Goal: Information Seeking & Learning: Learn about a topic

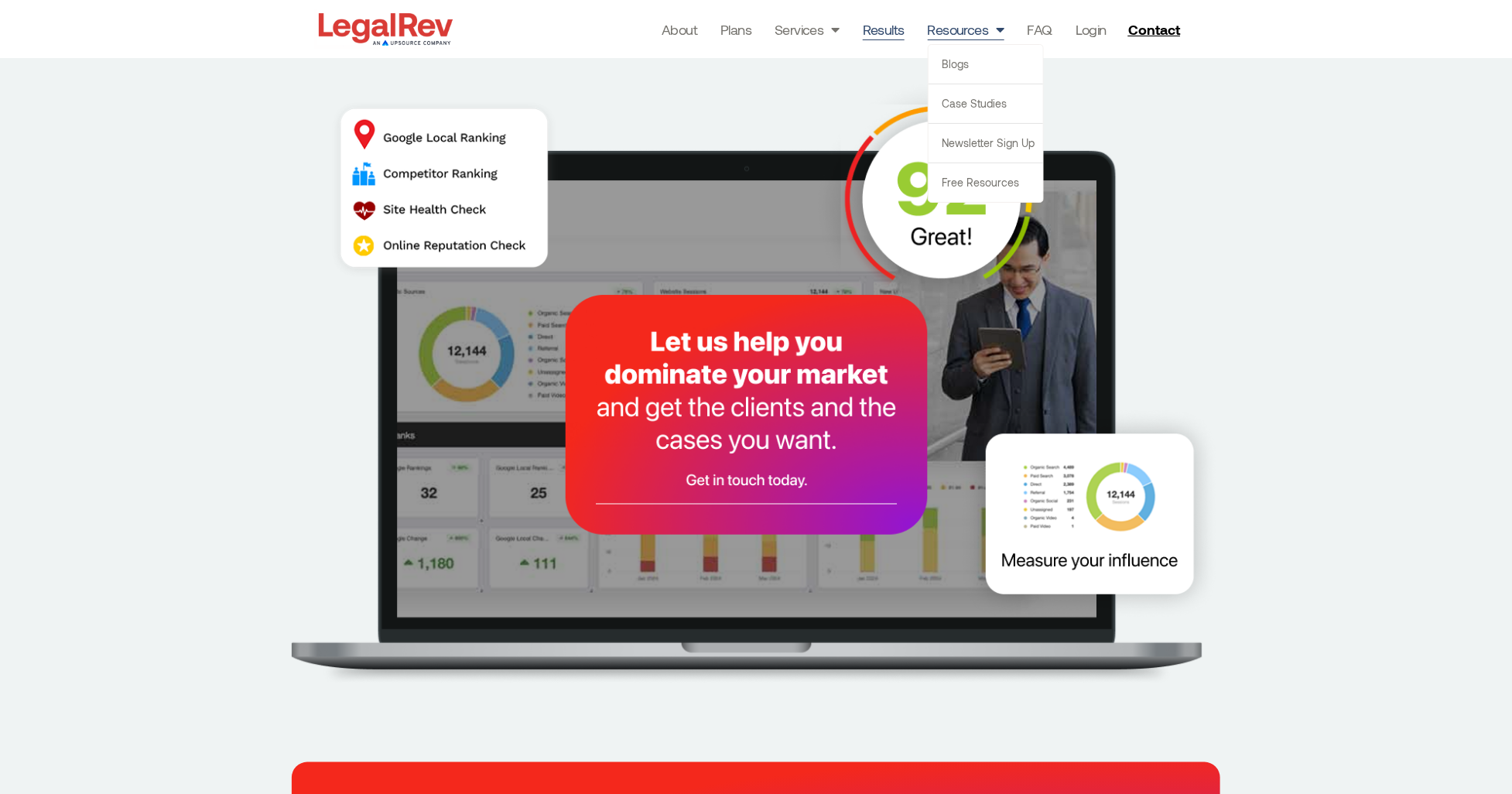
click at [891, 22] on link "Results" at bounding box center [884, 29] width 42 height 22
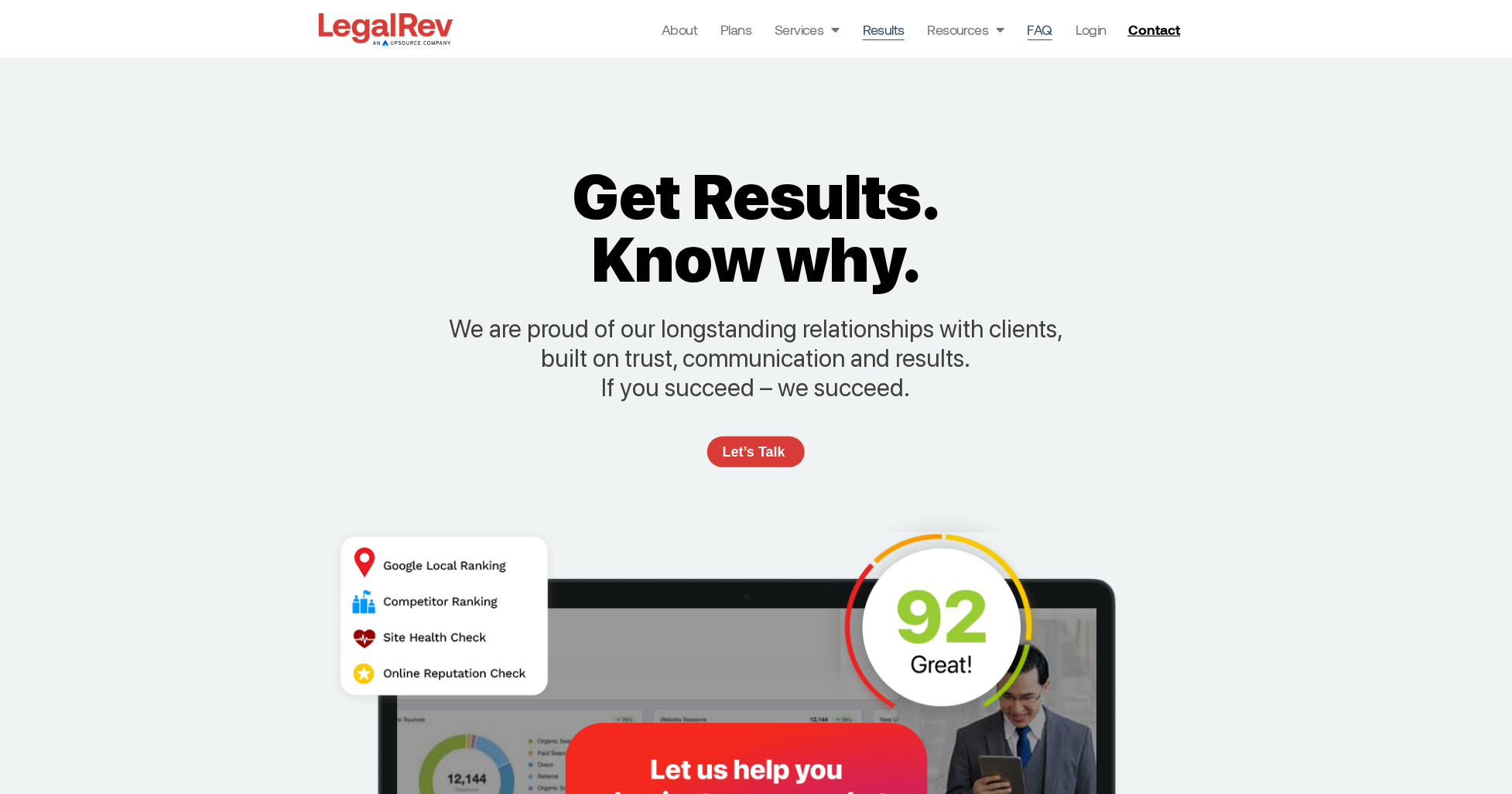
click at [1044, 21] on link "FAQ" at bounding box center [1040, 29] width 25 height 22
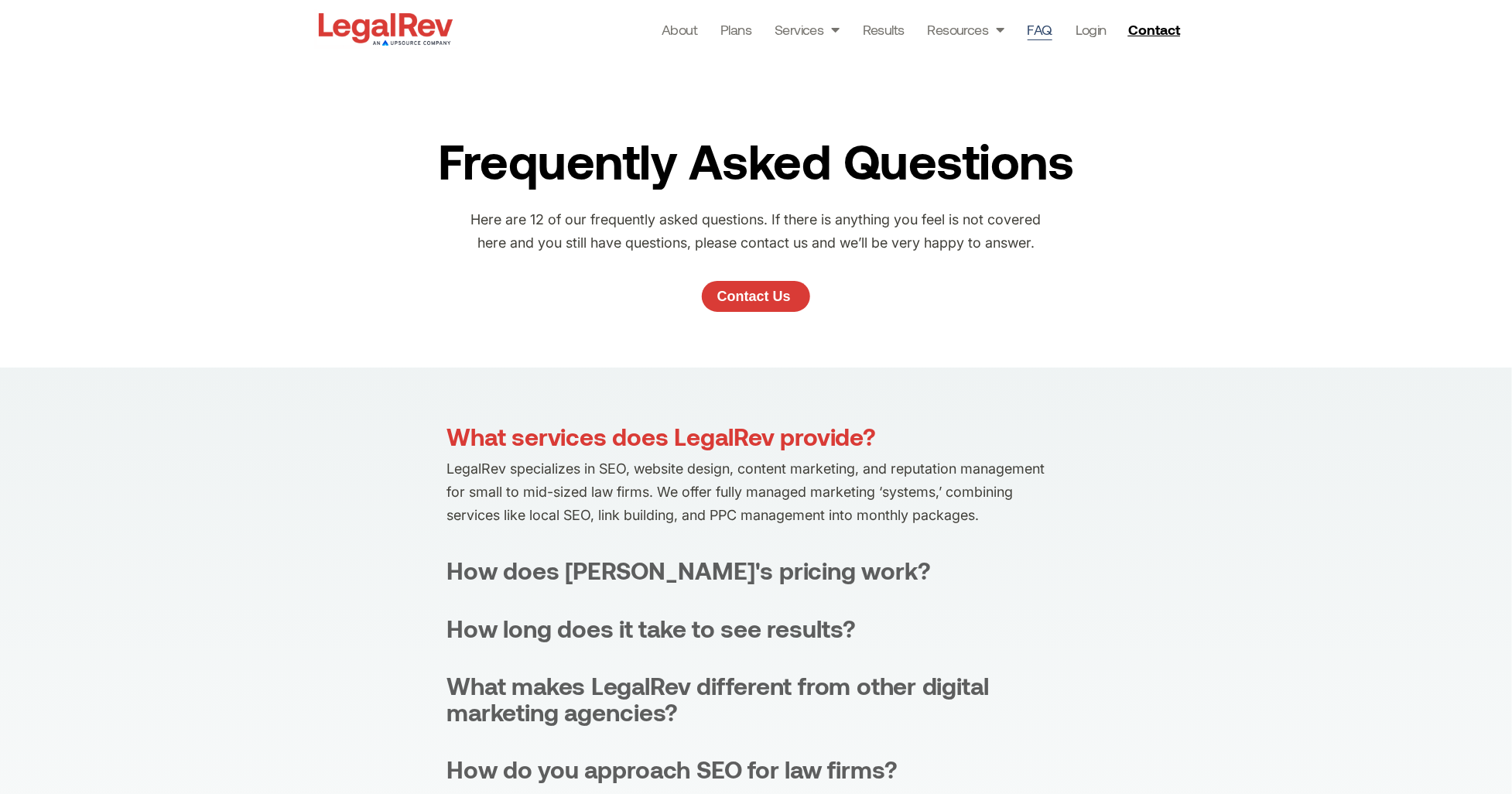
scroll to position [302, 0]
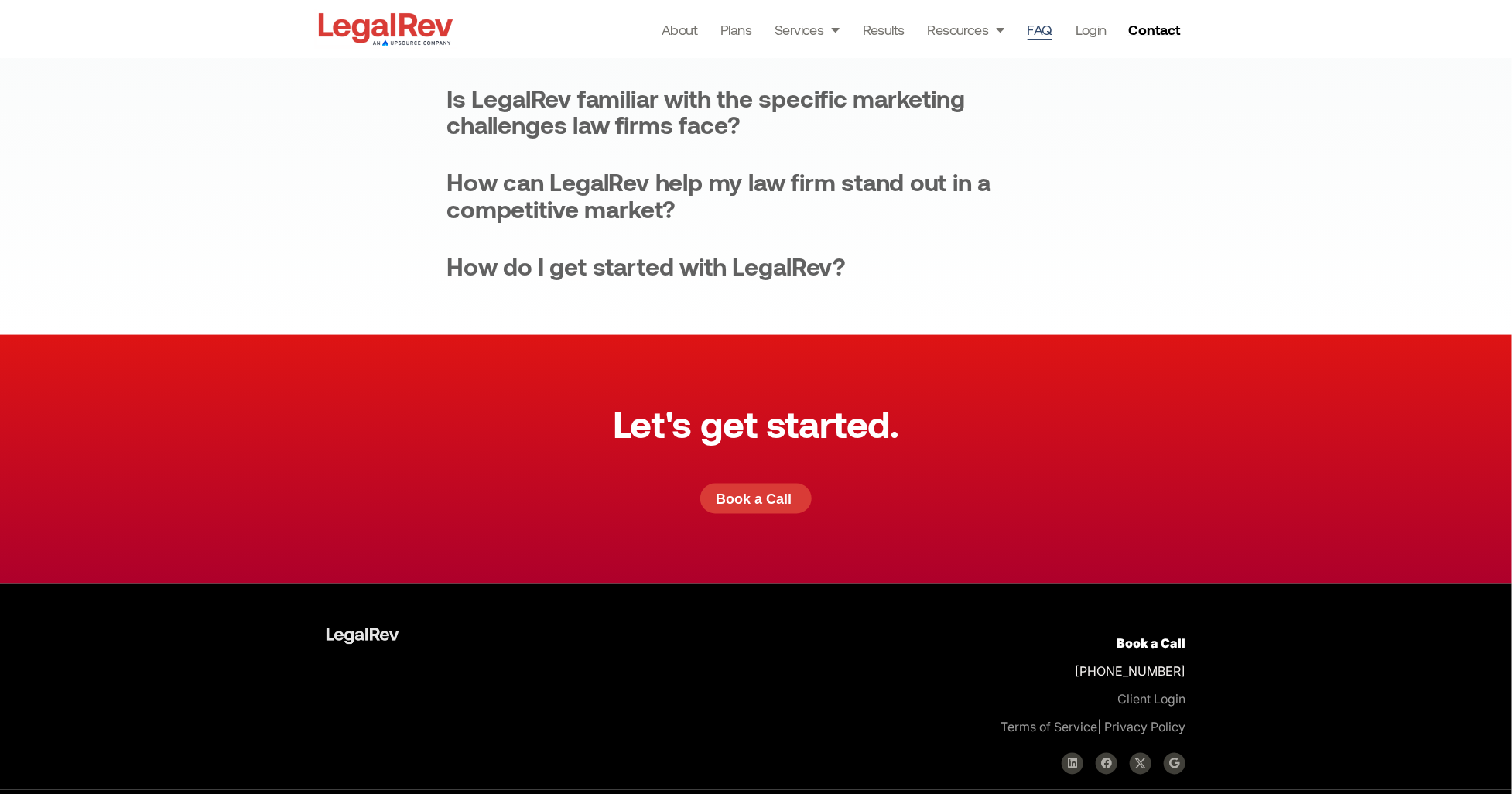
scroll to position [959, 0]
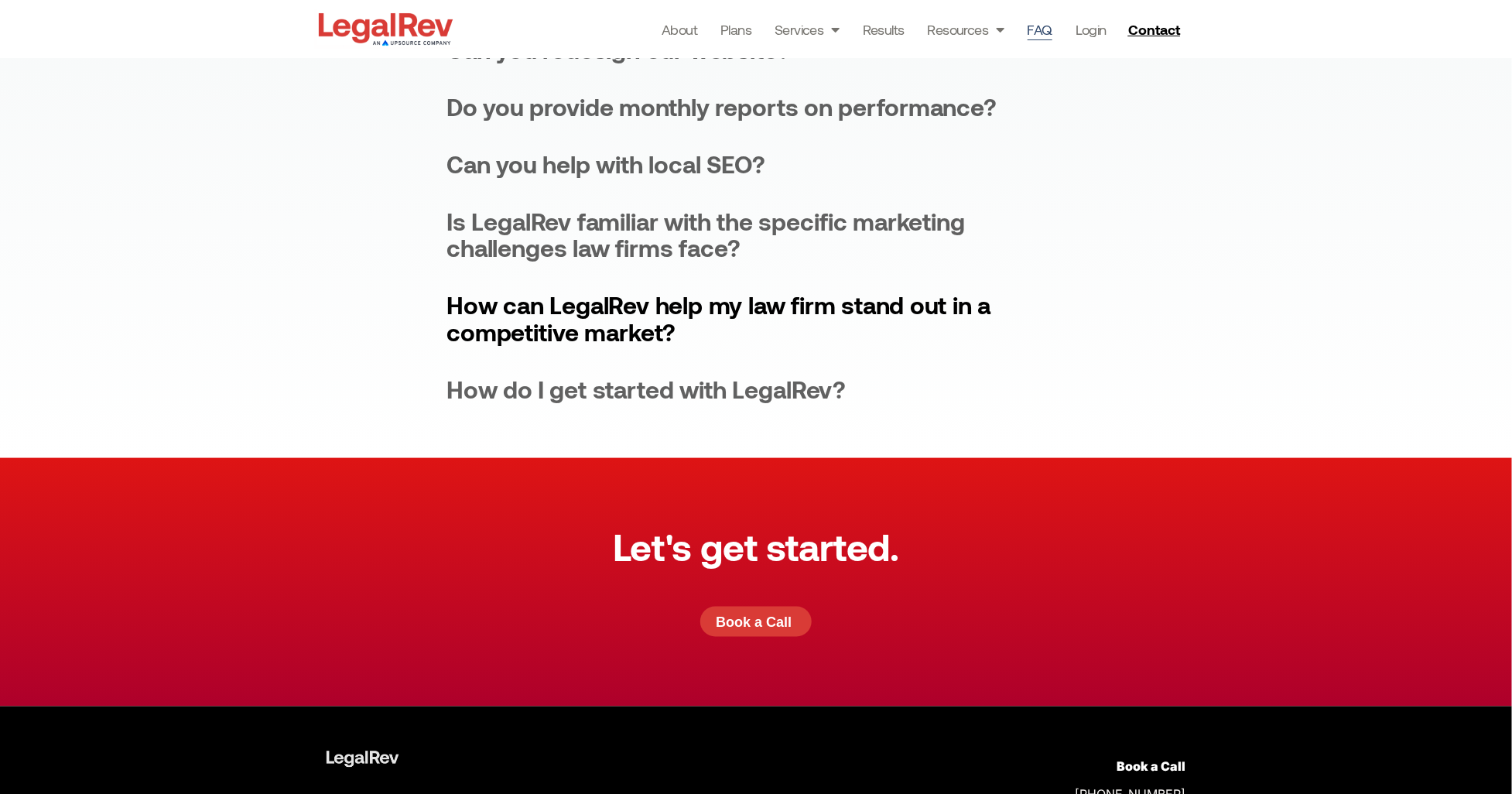
click at [712, 307] on div "How can LegalRev help my law firm stand out in a competitive market?" at bounding box center [756, 317] width 619 height 52
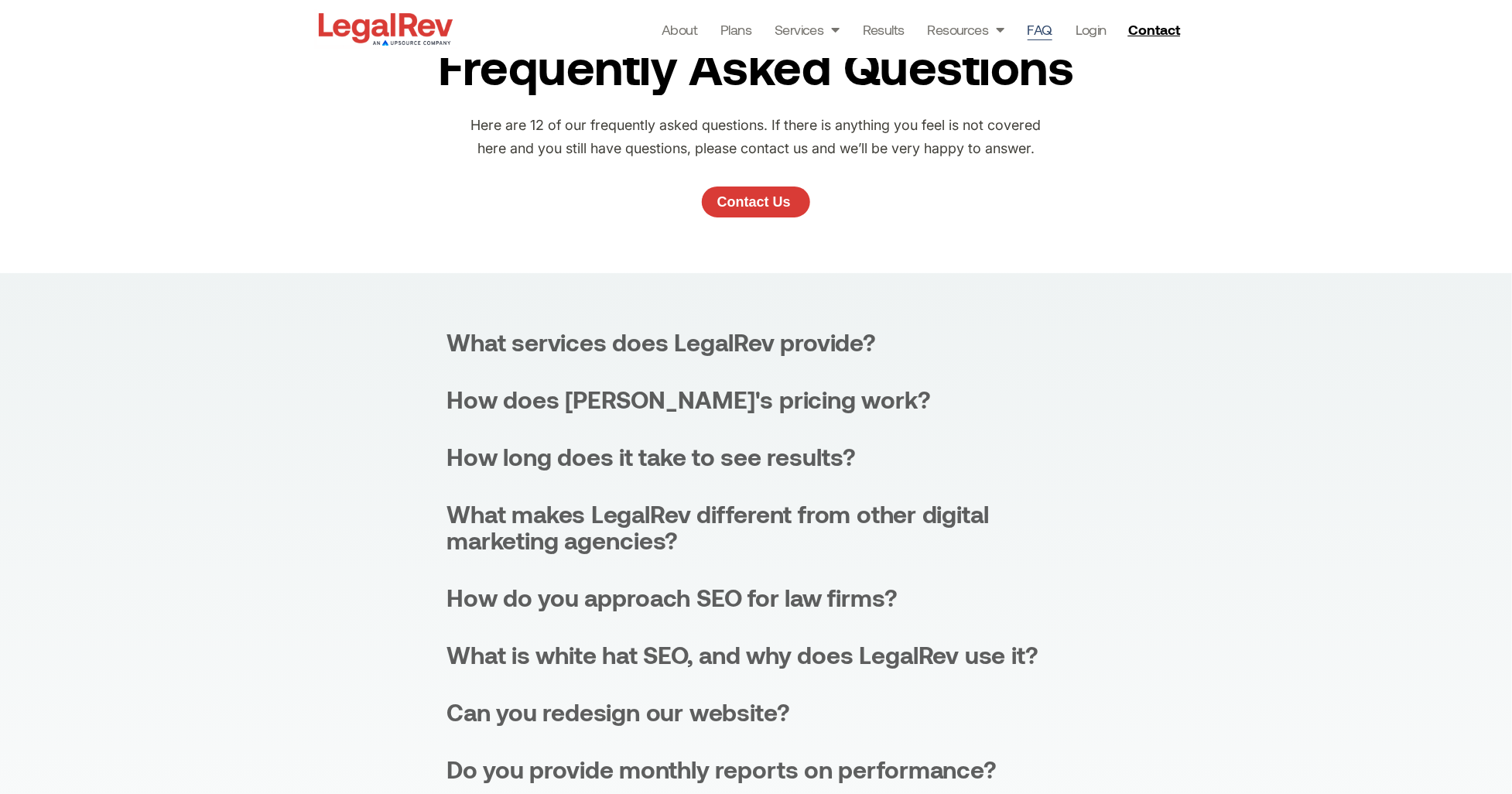
scroll to position [0, 0]
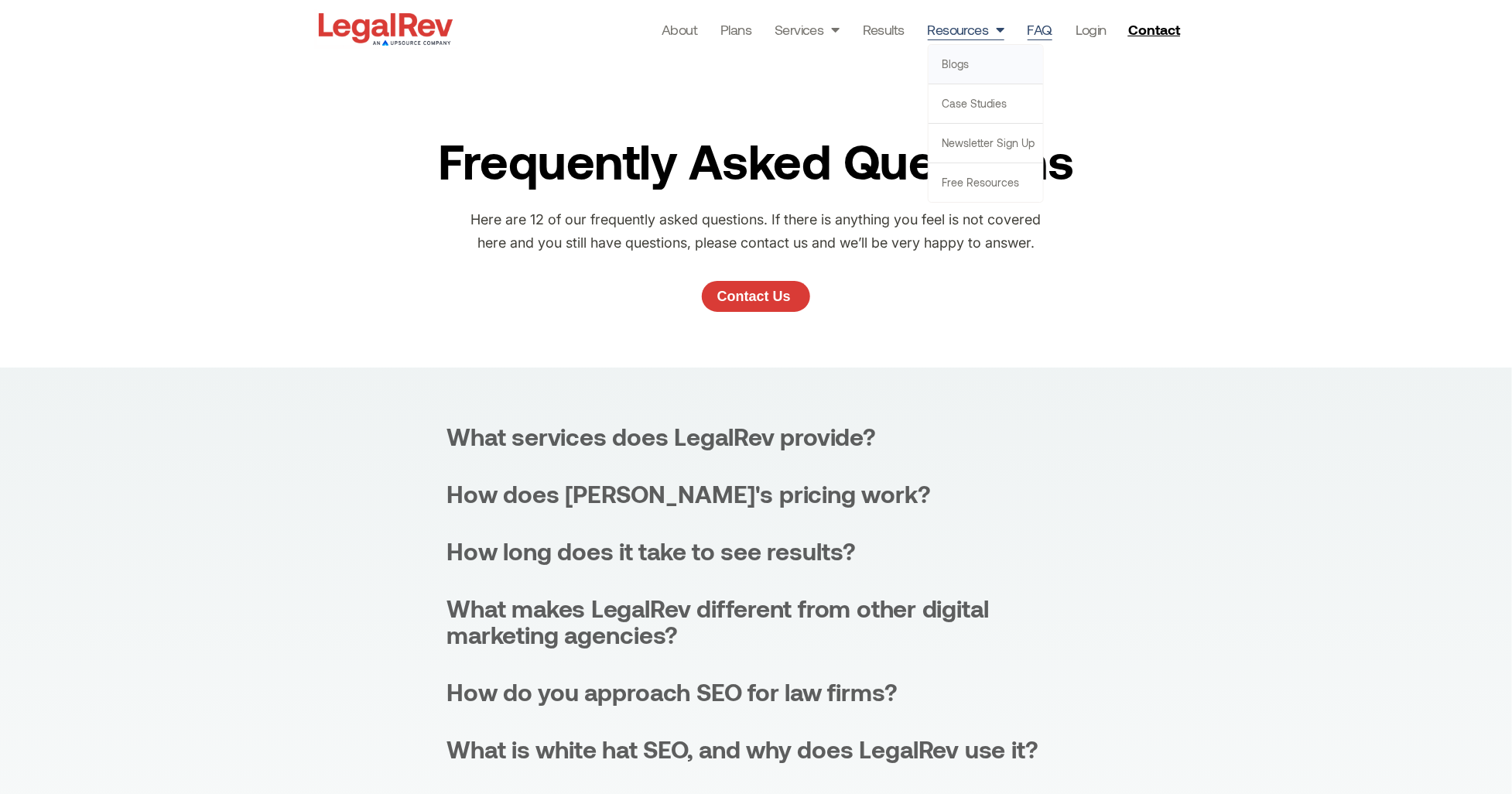
click at [949, 65] on link "Blogs" at bounding box center [985, 64] width 114 height 39
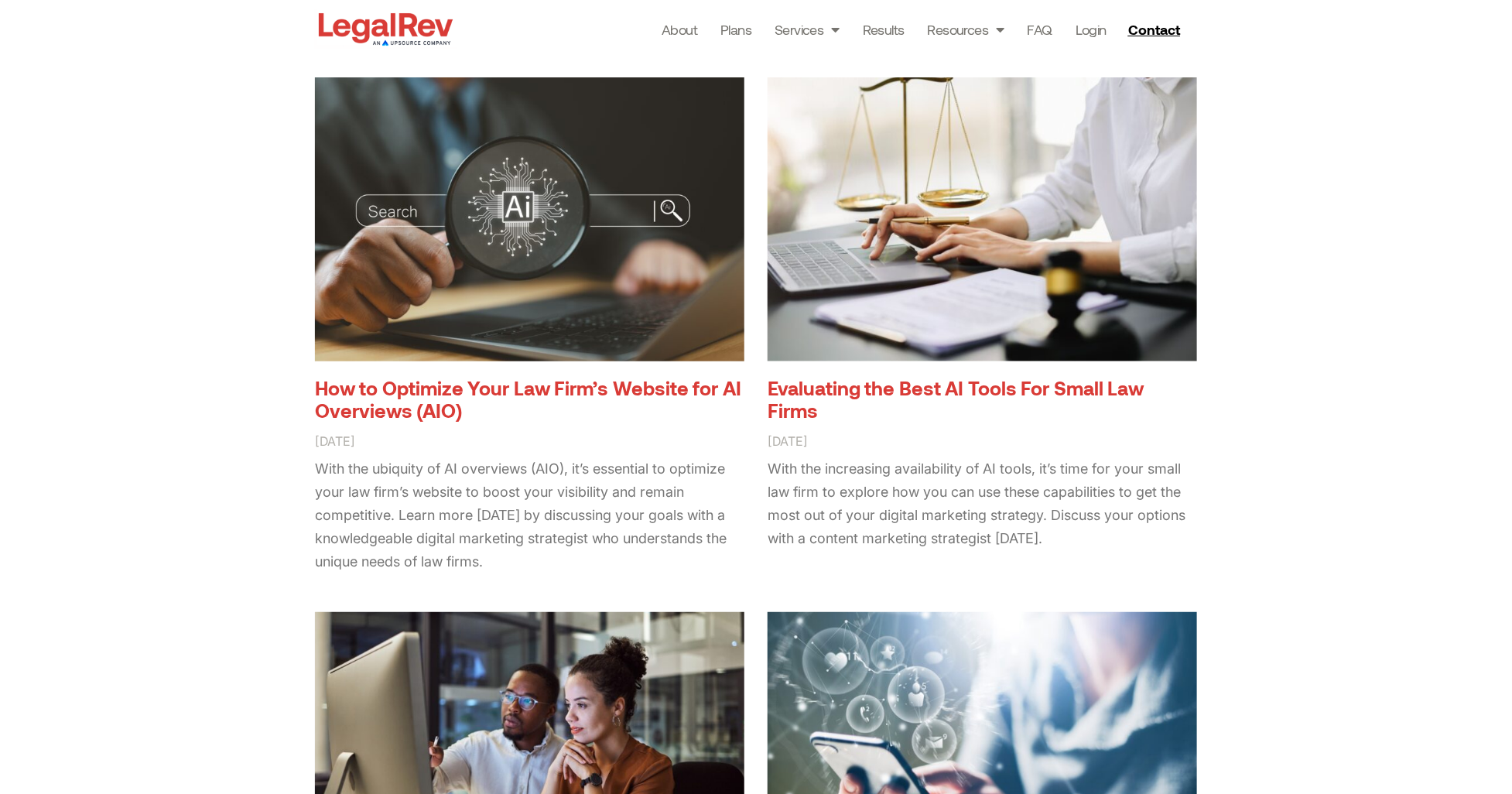
scroll to position [207, 0]
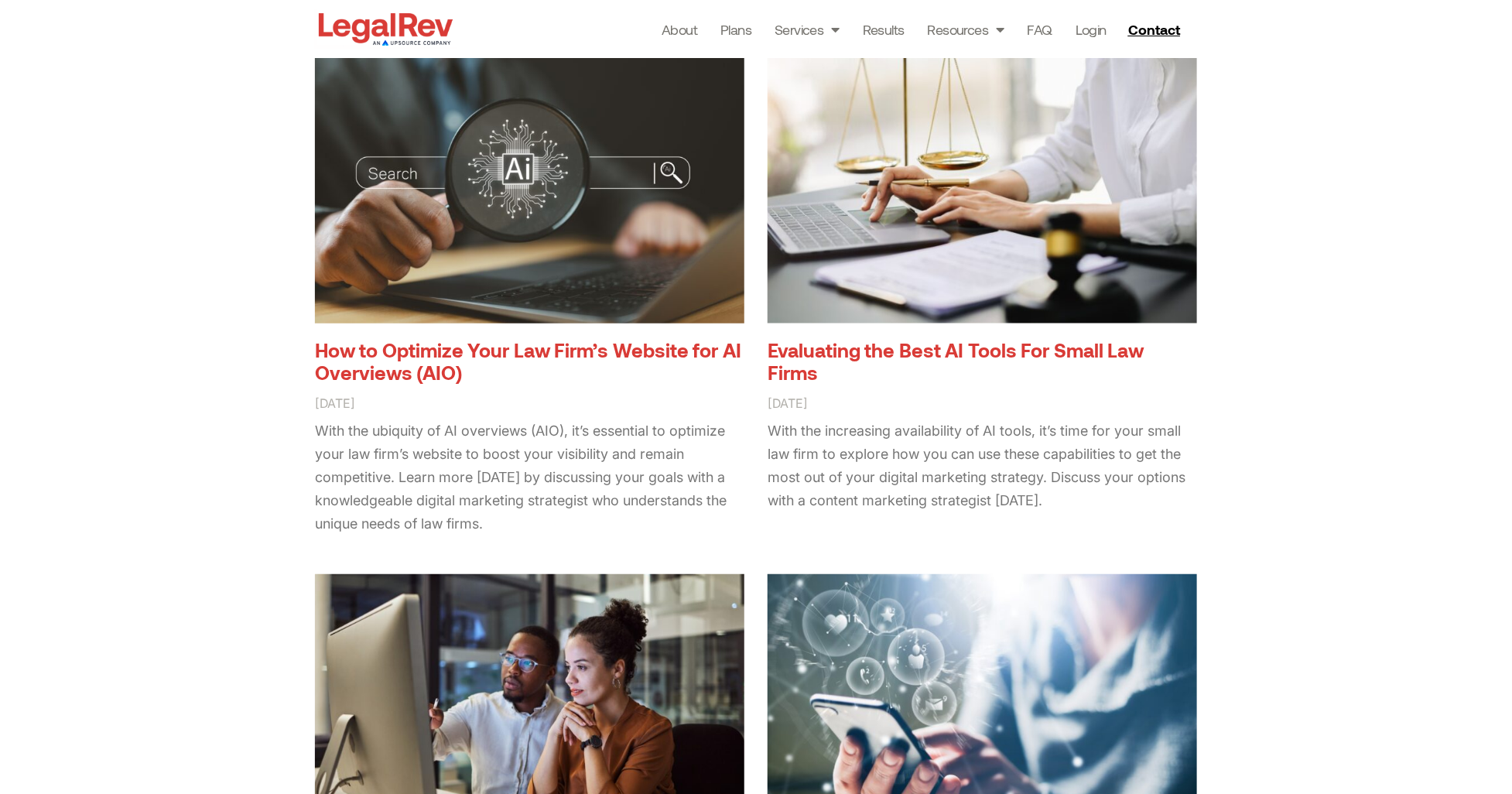
click at [396, 360] on link "How to Optimize Your Law Firm’s Website for AI Overviews (AIO)" at bounding box center [528, 361] width 427 height 46
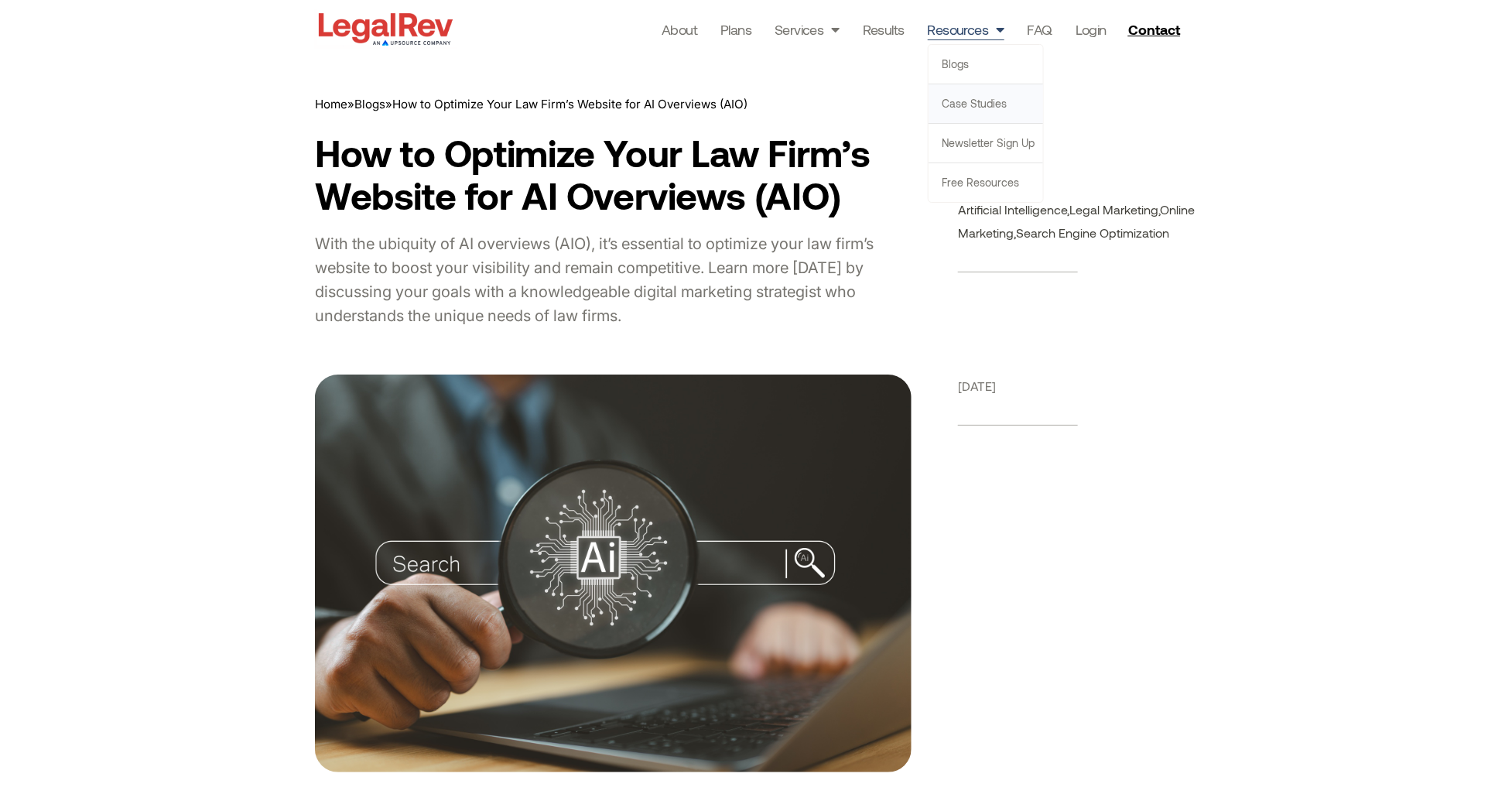
click at [950, 104] on link "Case Studies" at bounding box center [985, 103] width 114 height 39
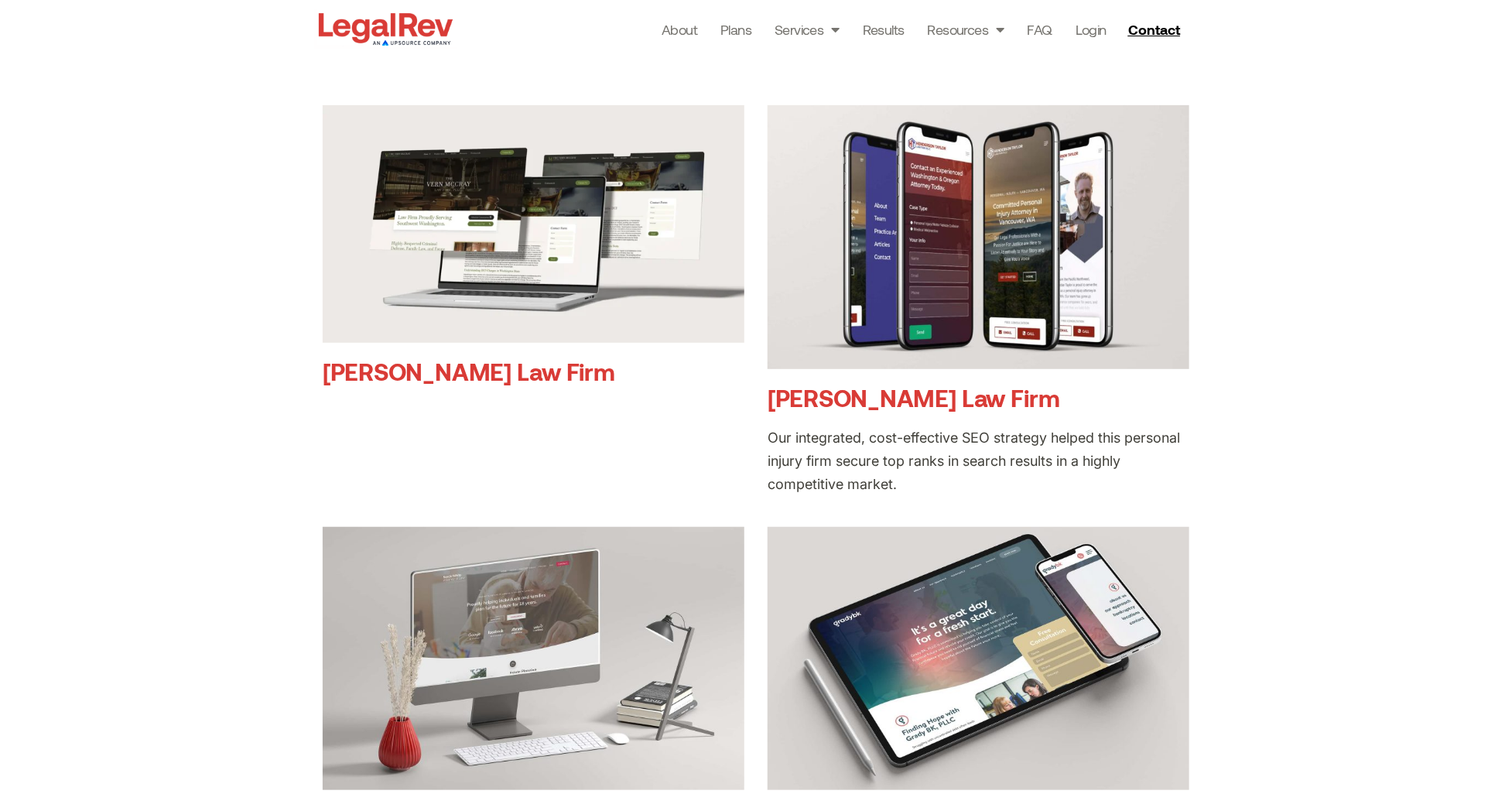
click at [377, 366] on link "[PERSON_NAME] Law Firm" at bounding box center [469, 371] width 293 height 28
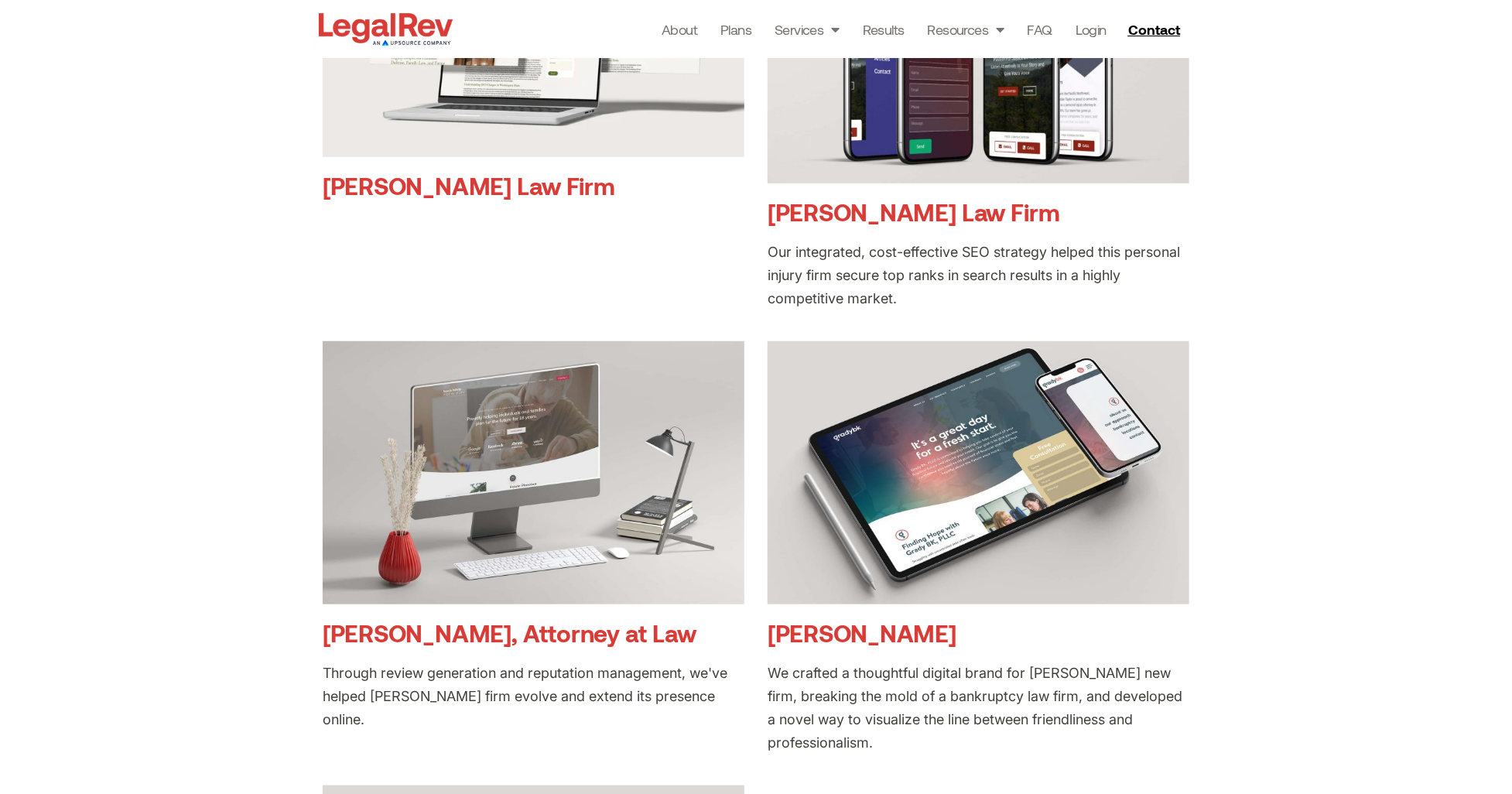
scroll to position [704, 0]
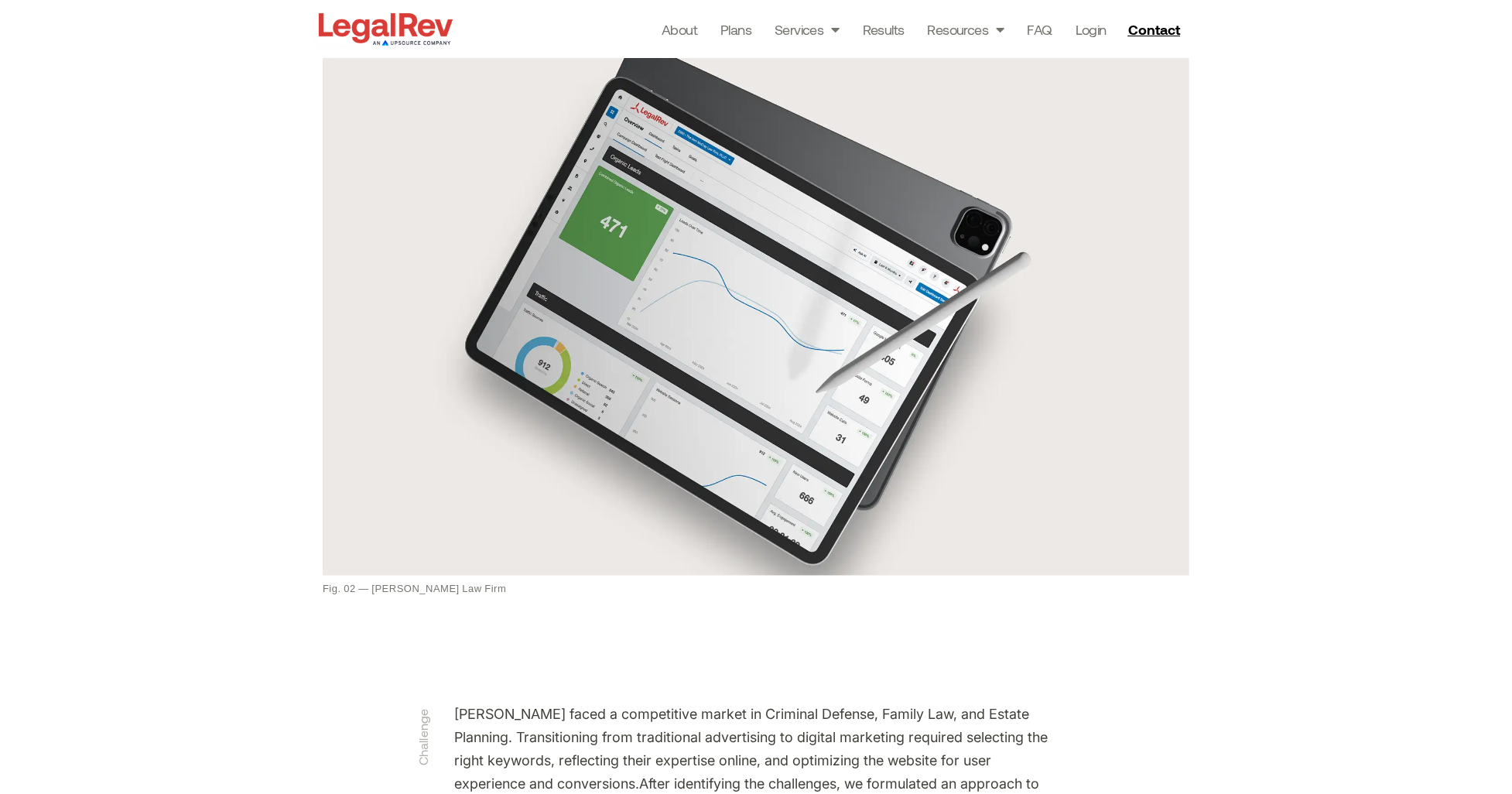
scroll to position [726, 0]
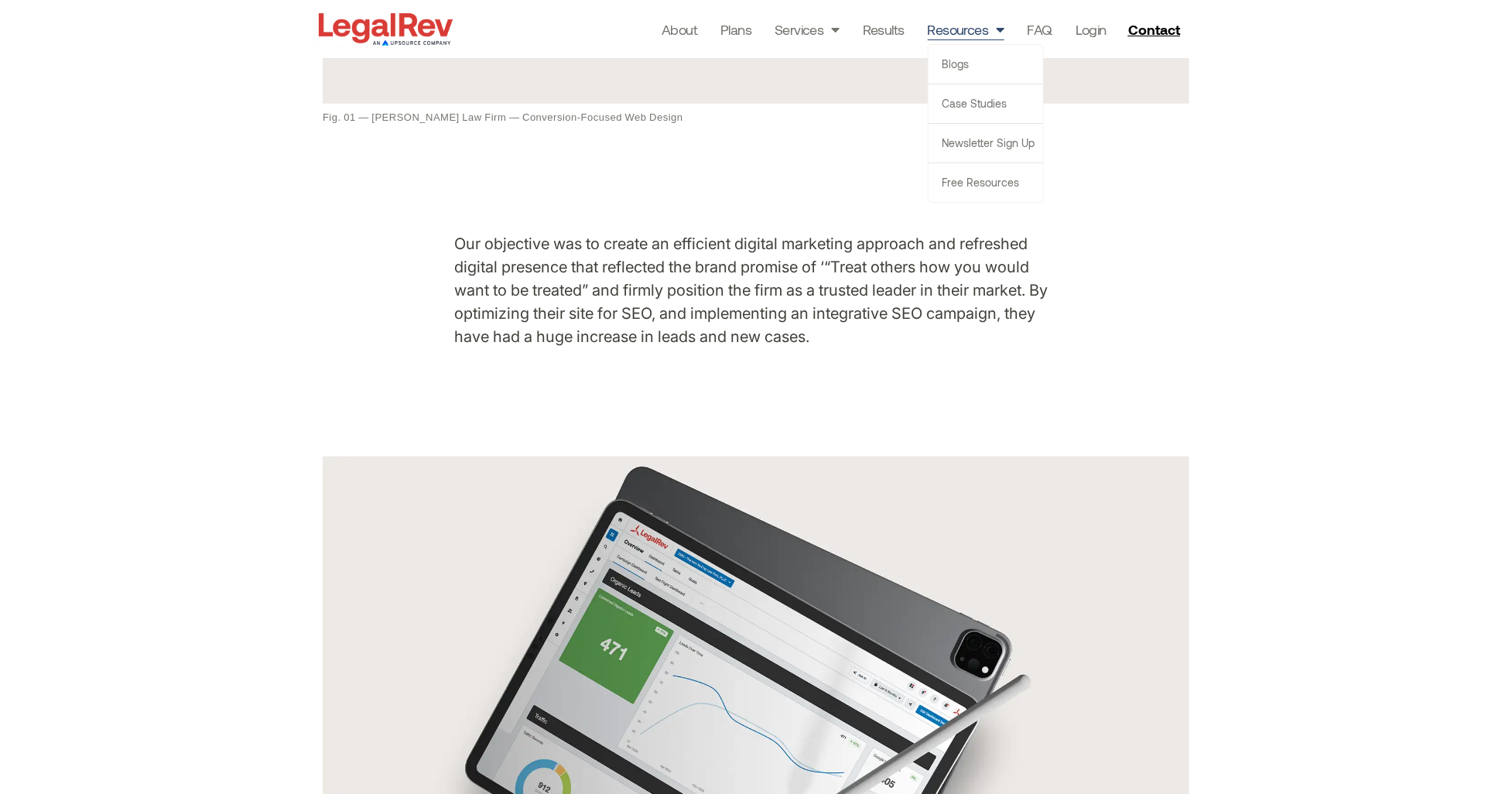
click at [997, 22] on span "Menu" at bounding box center [996, 29] width 15 height 29
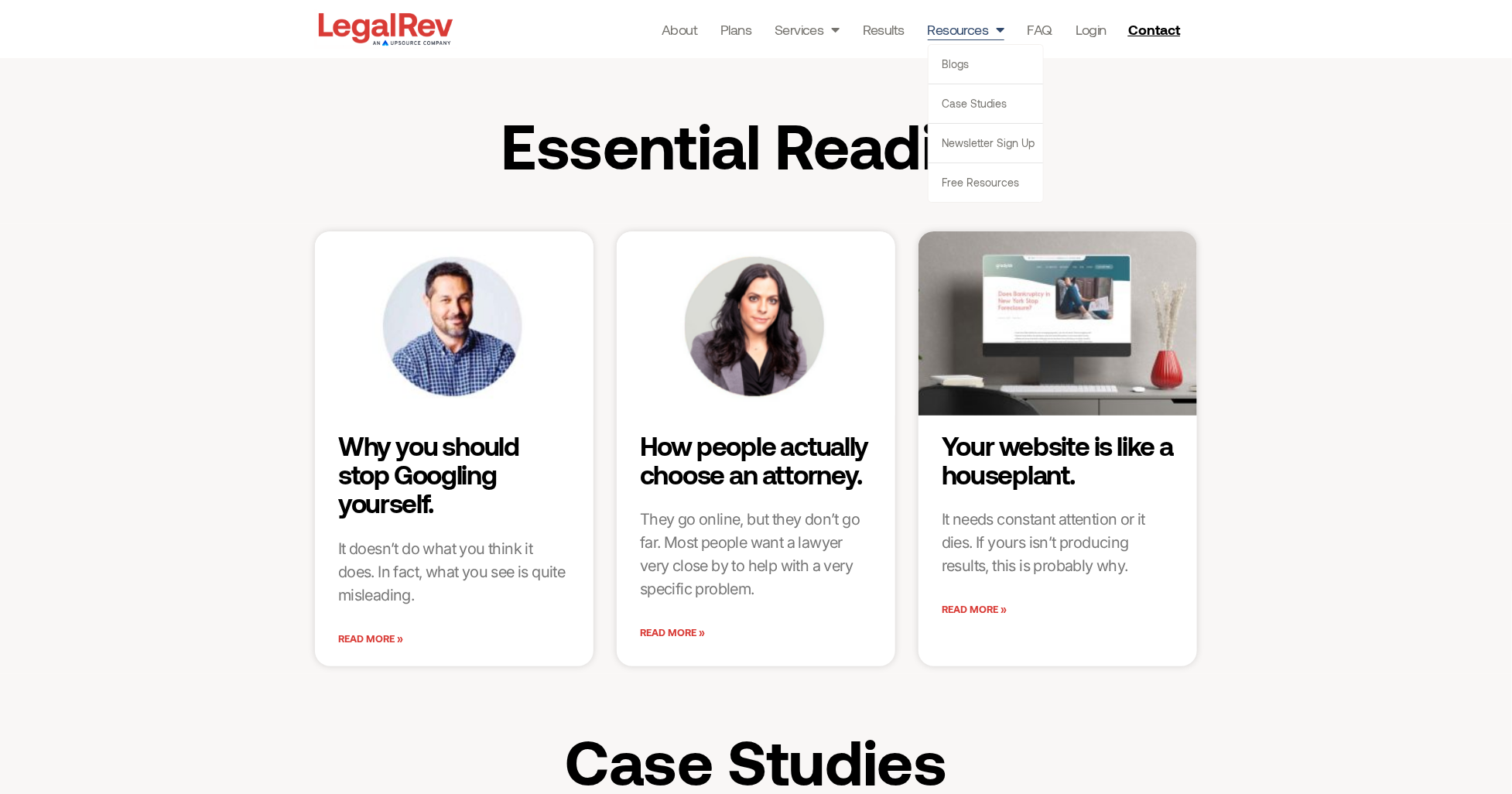
click at [996, 28] on span "Menu" at bounding box center [996, 29] width 15 height 29
click at [997, 26] on span "Menu" at bounding box center [996, 29] width 15 height 29
click at [993, 177] on link "Free Resources" at bounding box center [985, 182] width 114 height 39
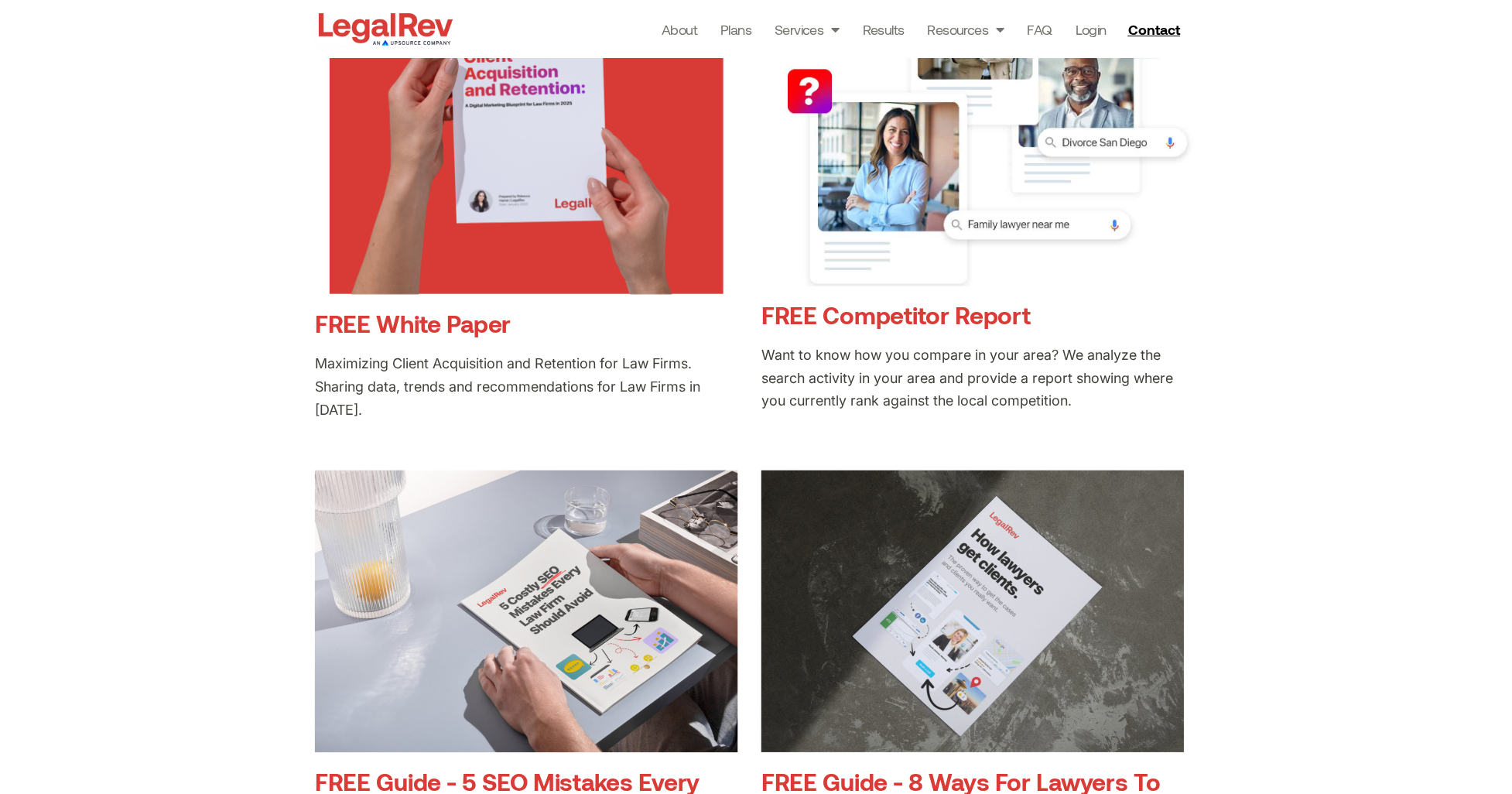
click at [926, 311] on link "FREE Competitor Report" at bounding box center [896, 314] width 269 height 28
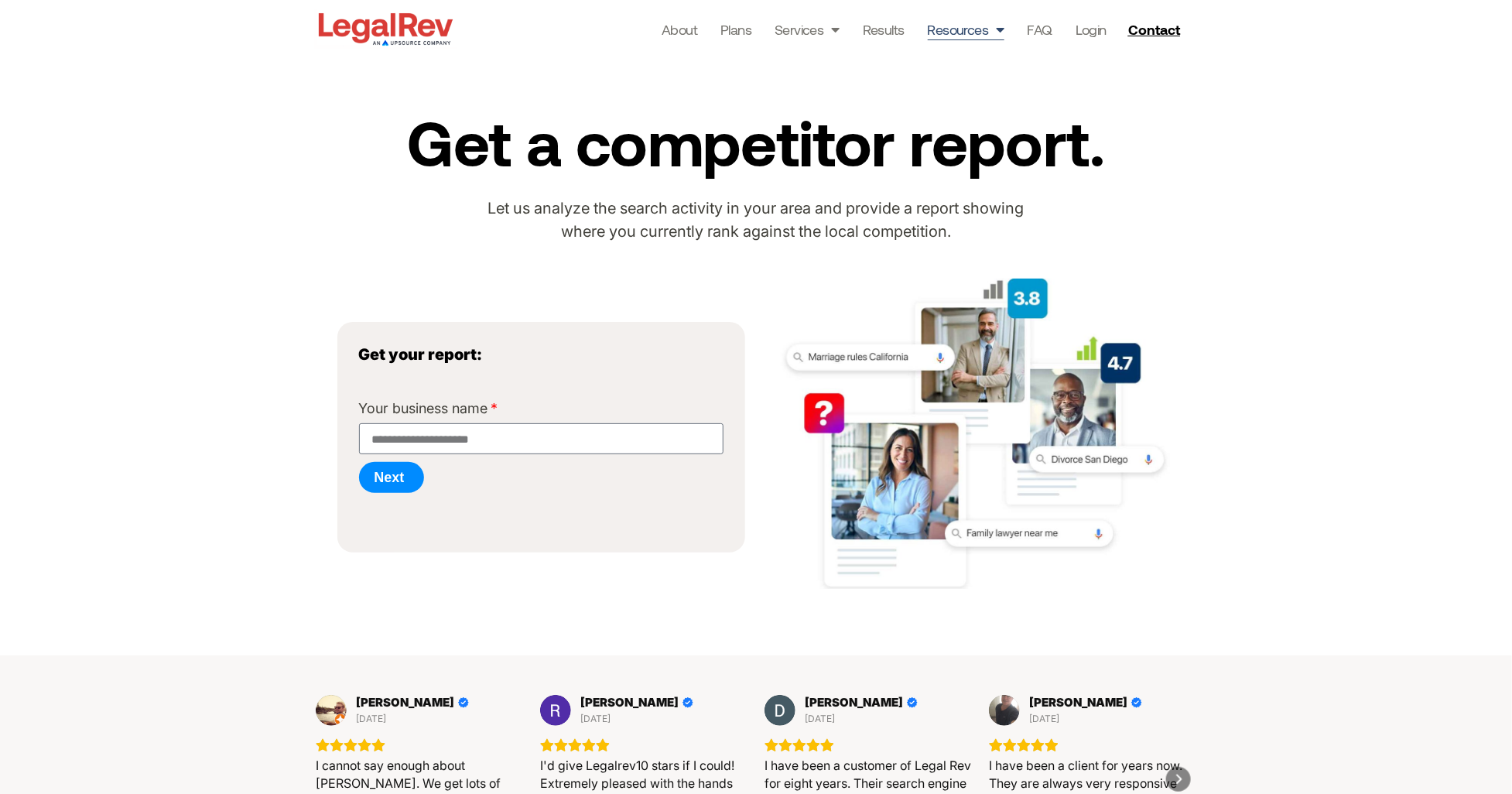
click at [979, 28] on link "Resources" at bounding box center [966, 29] width 77 height 22
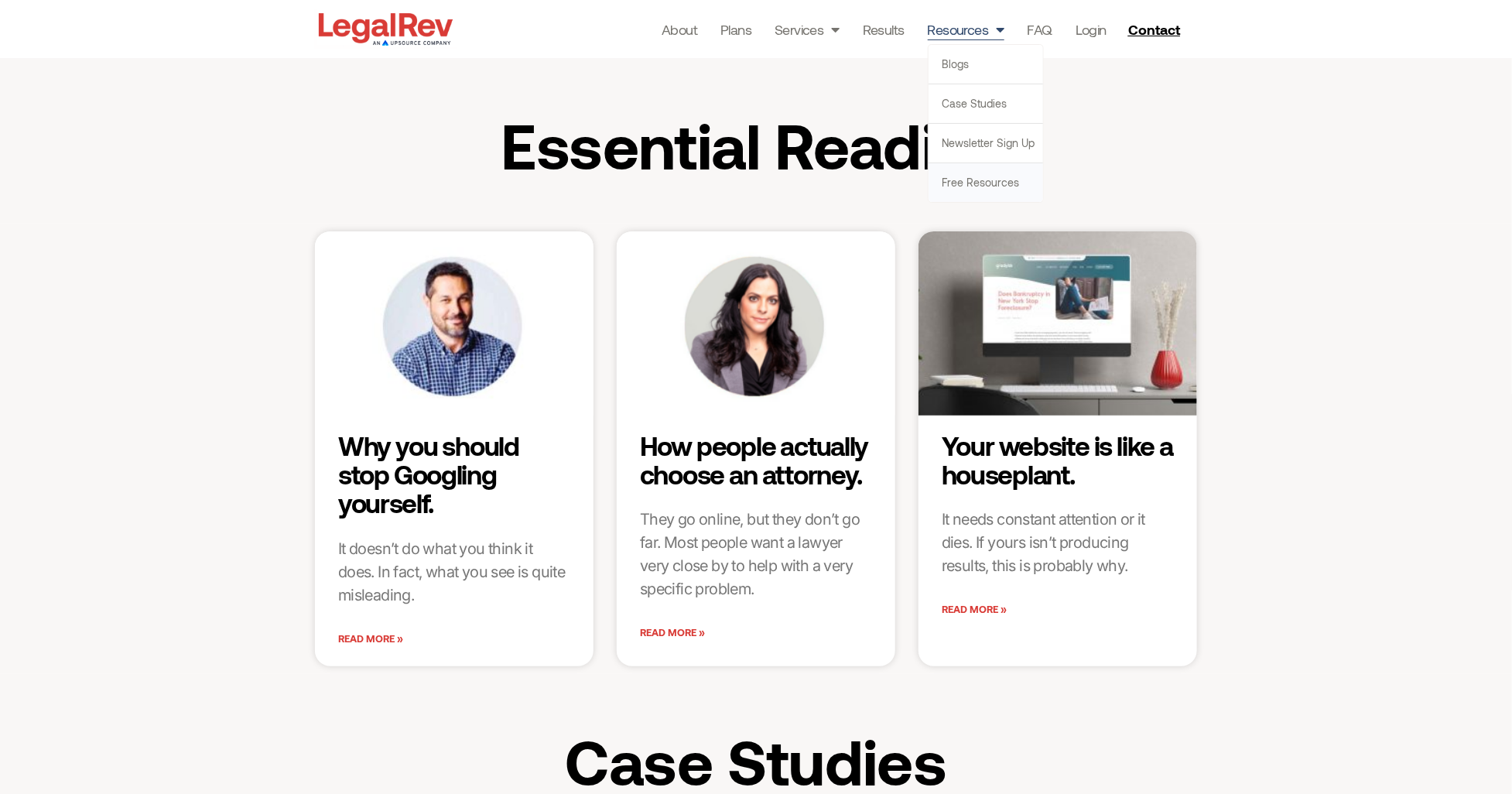
click at [948, 175] on link "Free Resources" at bounding box center [985, 182] width 114 height 39
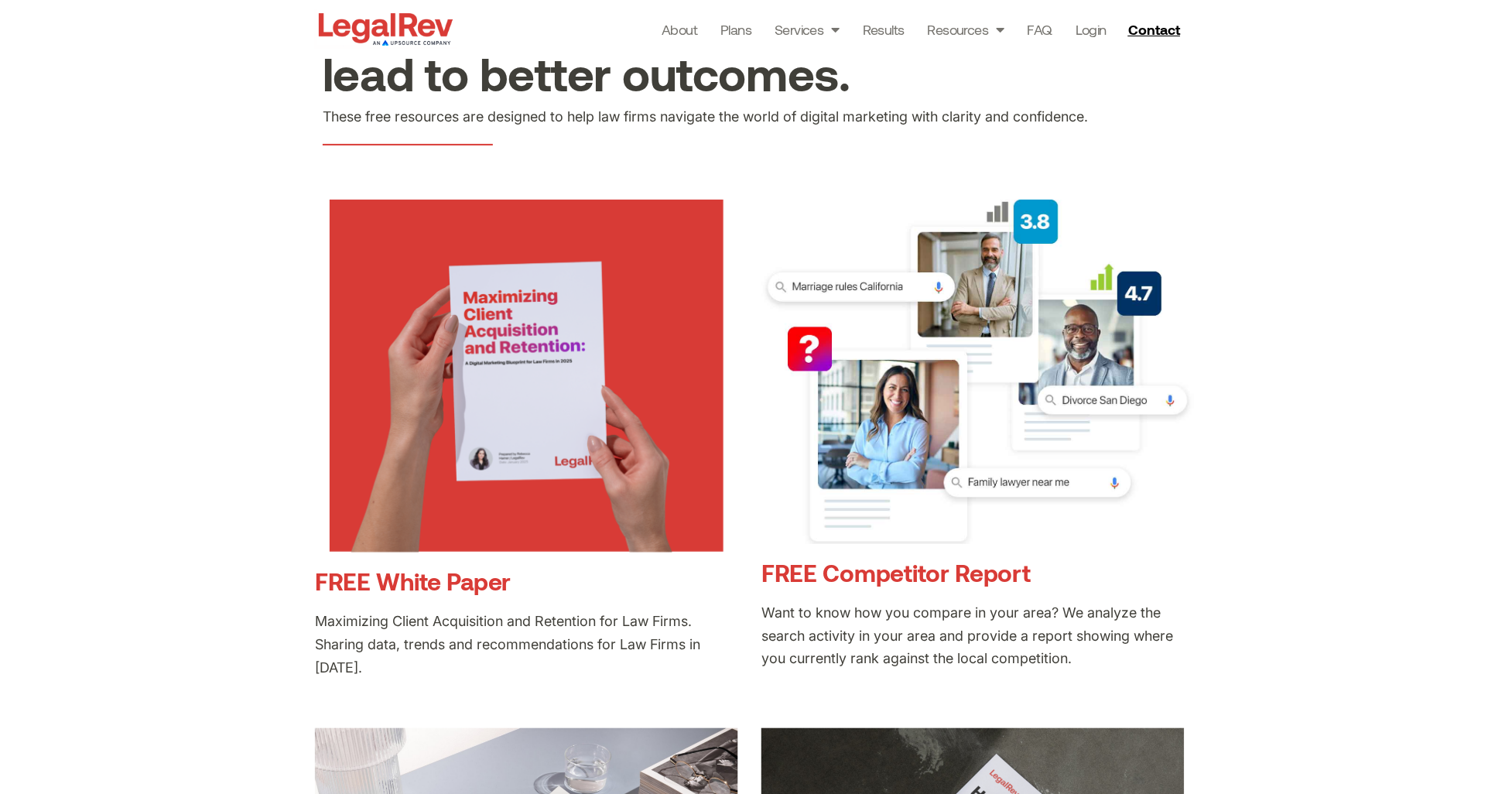
scroll to position [193, 0]
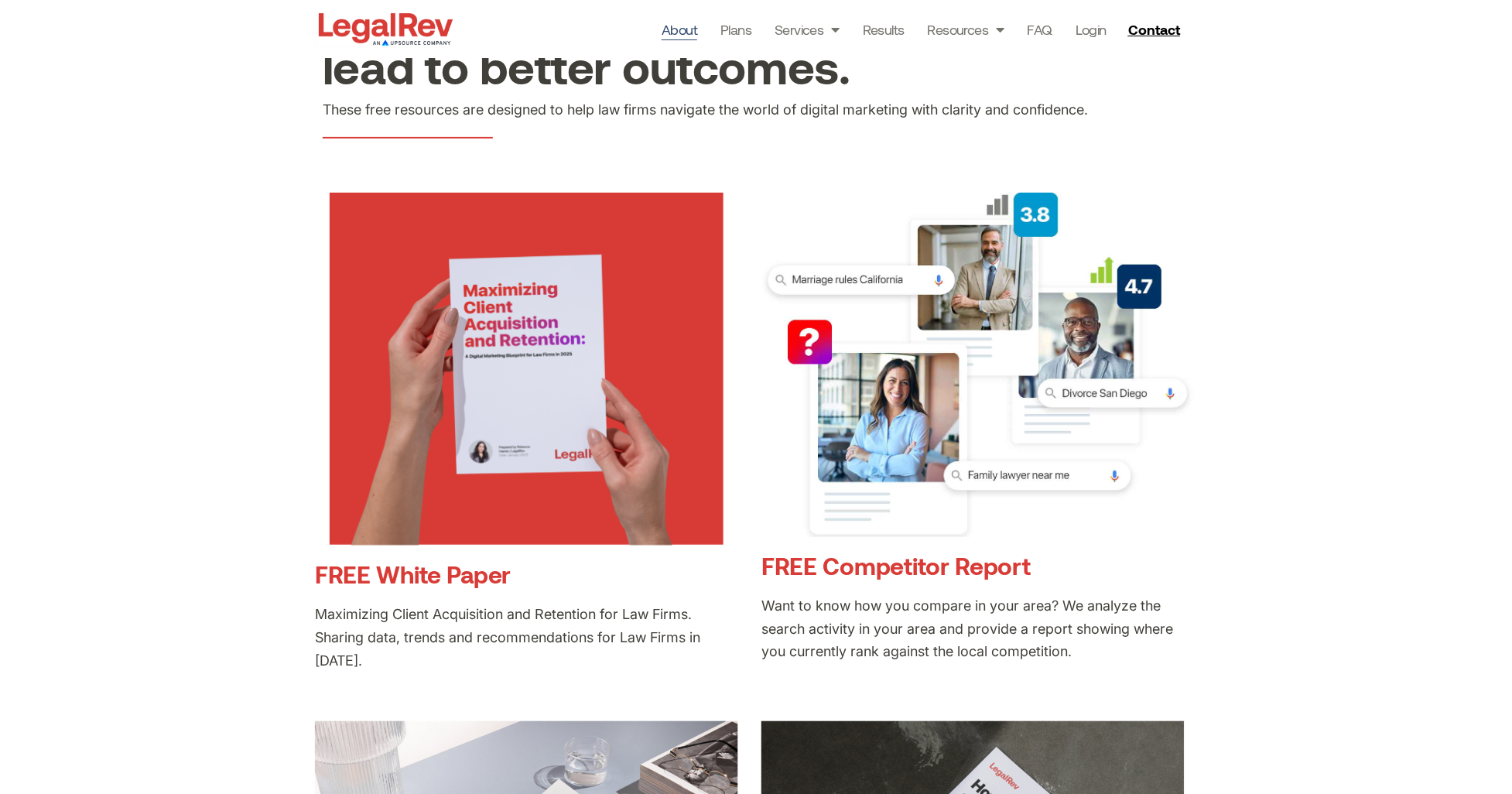
click at [673, 31] on link "About" at bounding box center [679, 29] width 35 height 22
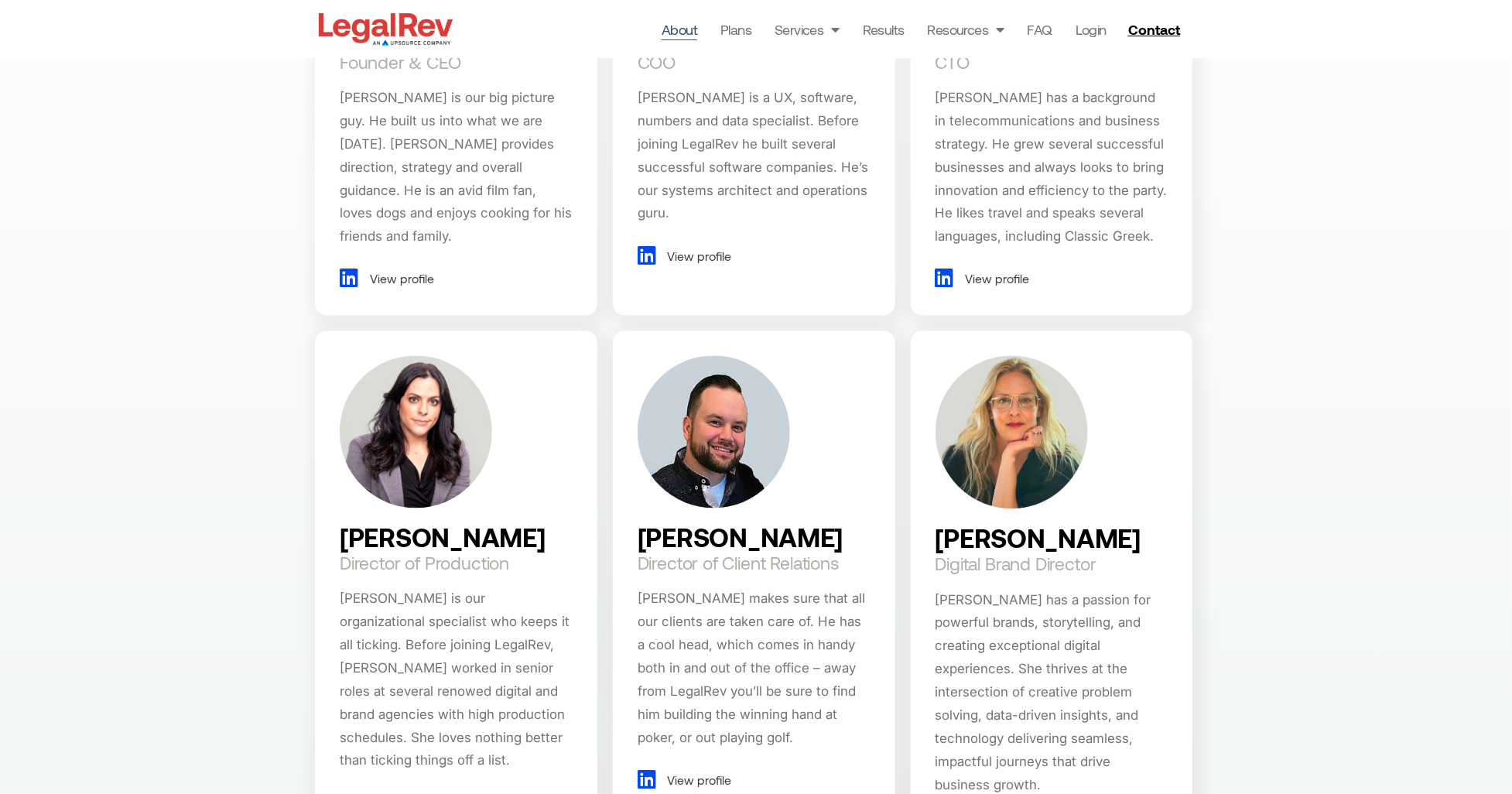
scroll to position [1246, 0]
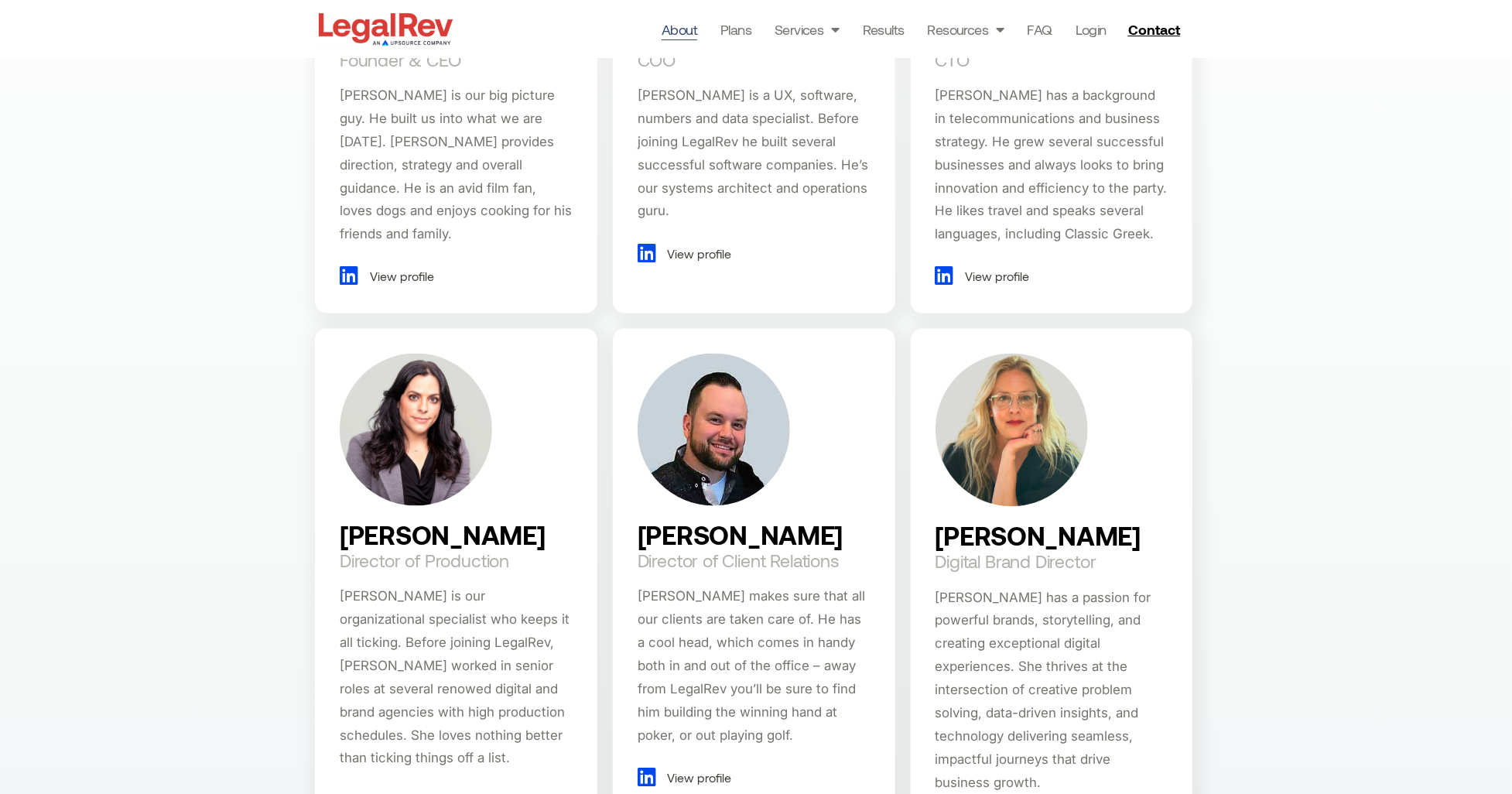
click at [404, 26] on img at bounding box center [386, 29] width 142 height 40
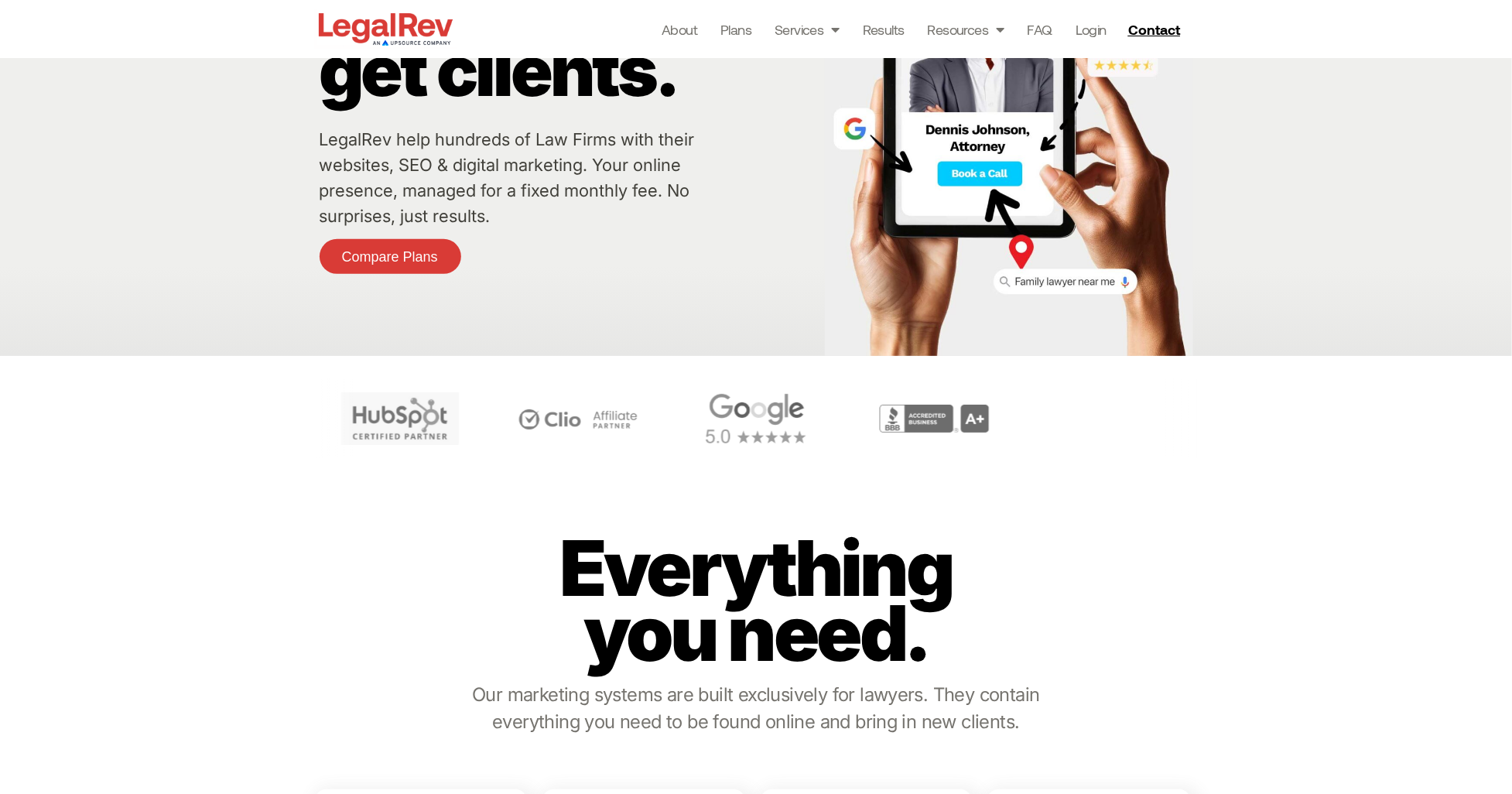
scroll to position [156, 0]
